Goal: Entertainment & Leisure: Browse casually

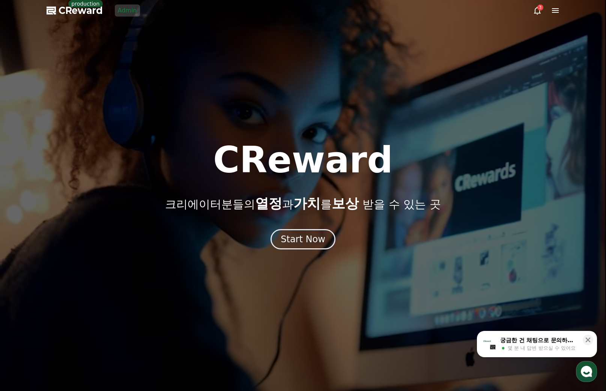
click at [390, 134] on div at bounding box center [303, 195] width 606 height 391
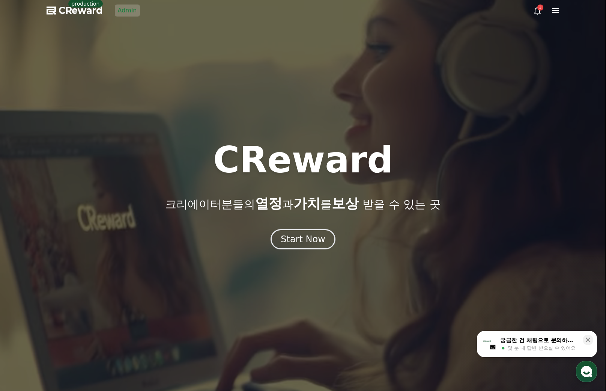
click at [128, 14] on link "Admin" at bounding box center [127, 11] width 25 height 12
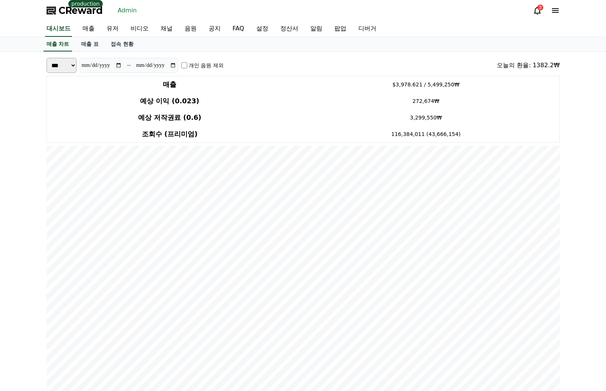
click at [283, 7] on div "CReward production Admin 3" at bounding box center [303, 10] width 525 height 21
click at [93, 13] on span "CReward" at bounding box center [81, 11] width 44 height 12
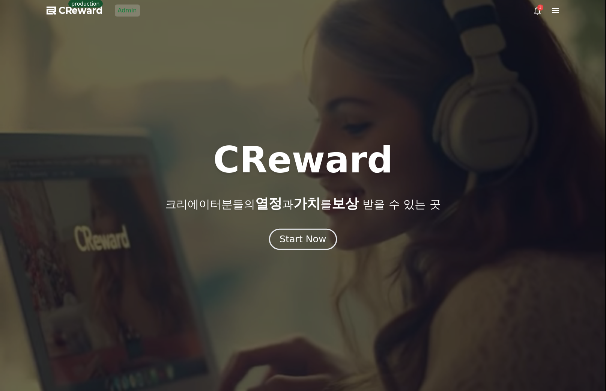
click at [302, 239] on div "Start Now" at bounding box center [303, 239] width 47 height 13
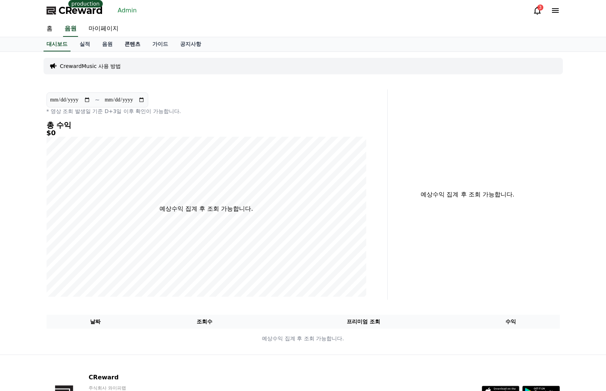
click at [124, 42] on link "콘텐츠" at bounding box center [133, 44] width 28 height 14
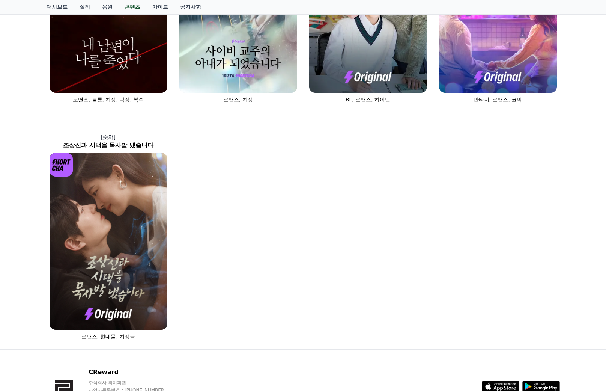
scroll to position [448, 0]
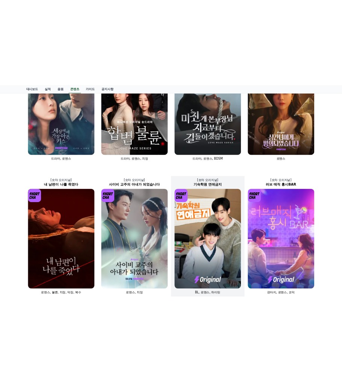
scroll to position [0, 0]
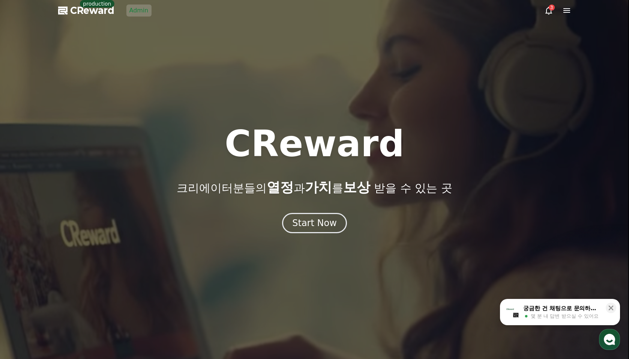
click at [214, 67] on div at bounding box center [314, 179] width 629 height 359
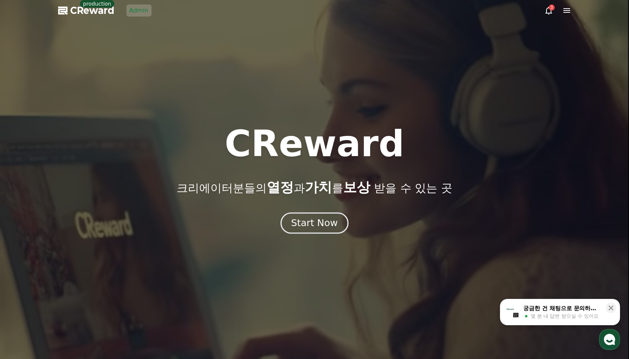
click at [302, 224] on div "Start Now" at bounding box center [314, 223] width 47 height 13
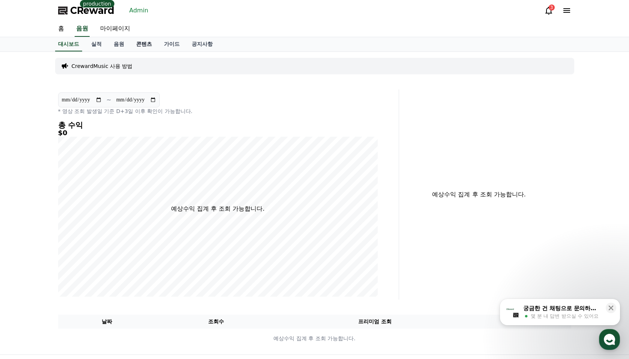
click at [130, 37] on link "콘텐츠" at bounding box center [144, 44] width 28 height 14
